Goal: Information Seeking & Learning: Learn about a topic

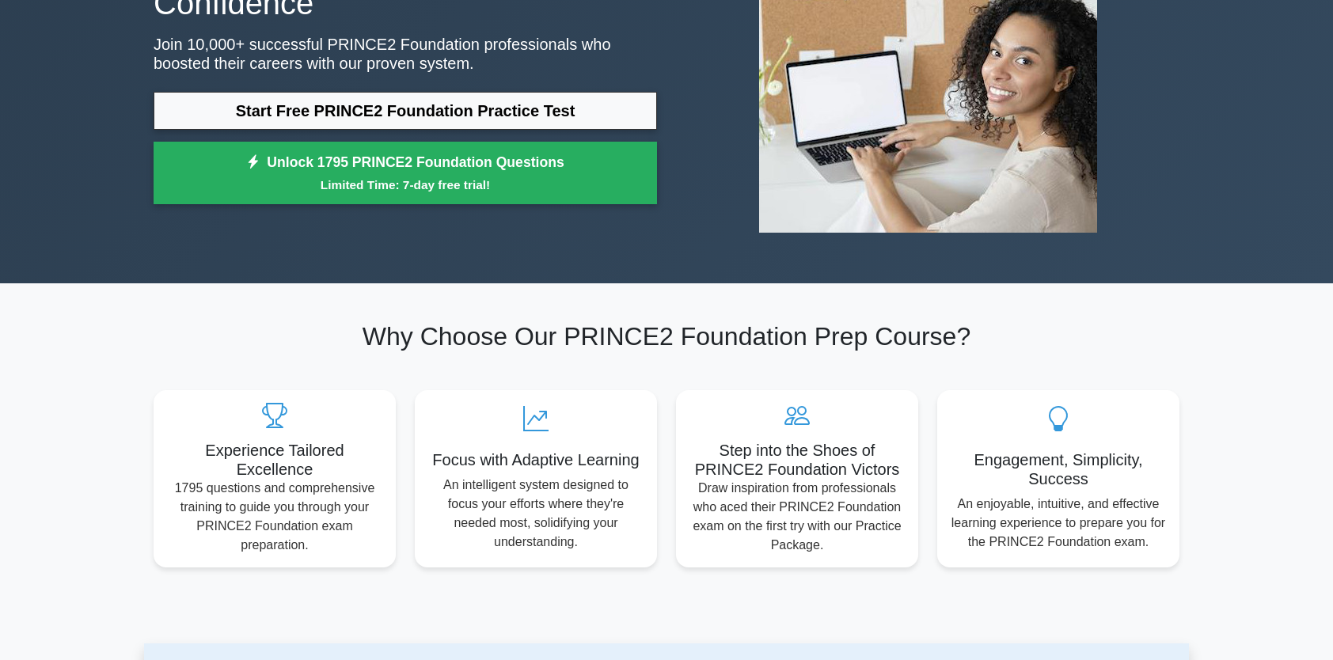
scroll to position [193, 0]
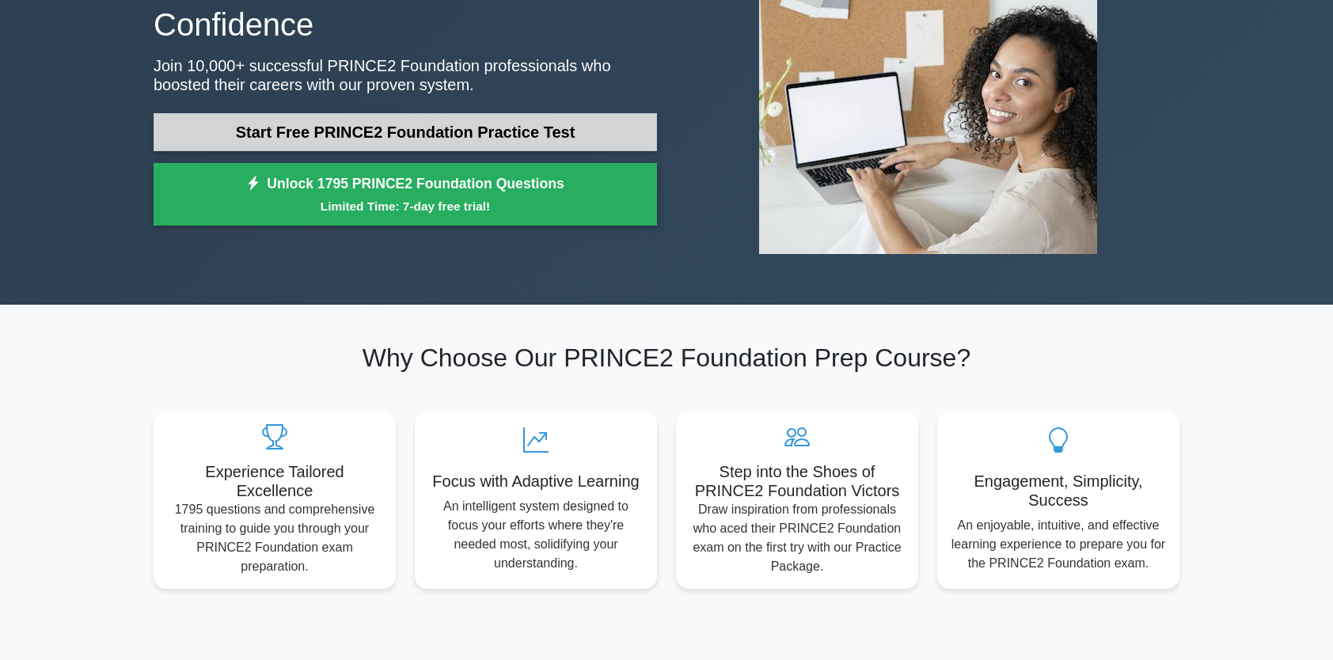
click at [621, 113] on link "Start Free PRINCE2 Foundation Practice Test" at bounding box center [406, 132] width 504 height 38
